Goal: Information Seeking & Learning: Find specific fact

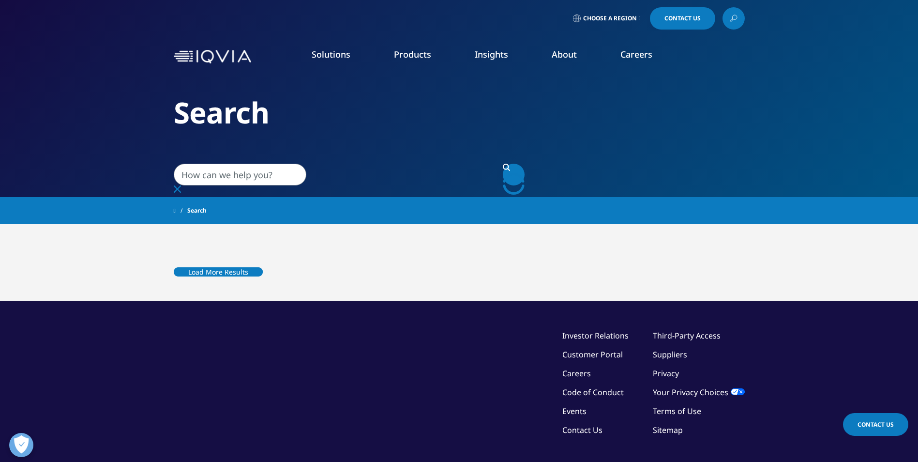
type input "7614-21-3"
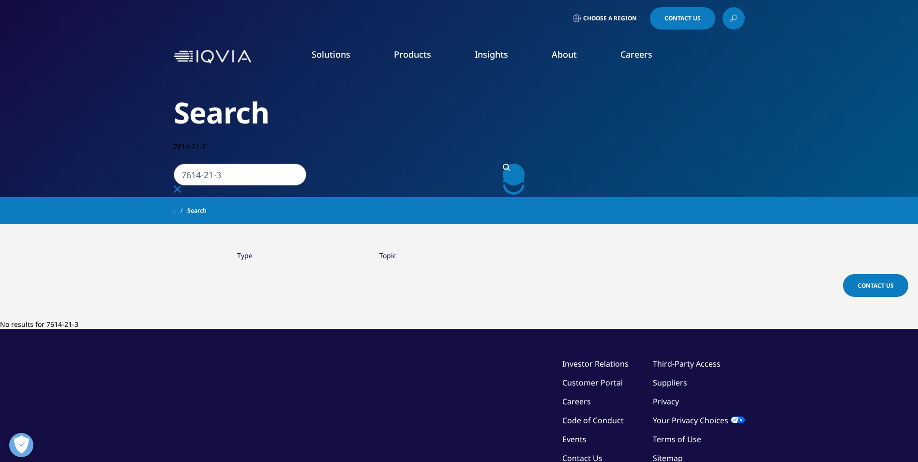
click at [520, 164] on link "Search Loading" at bounding box center [514, 175] width 22 height 22
click at [422, 59] on link "Products" at bounding box center [412, 54] width 37 height 12
